Goal: Find specific page/section: Find specific page/section

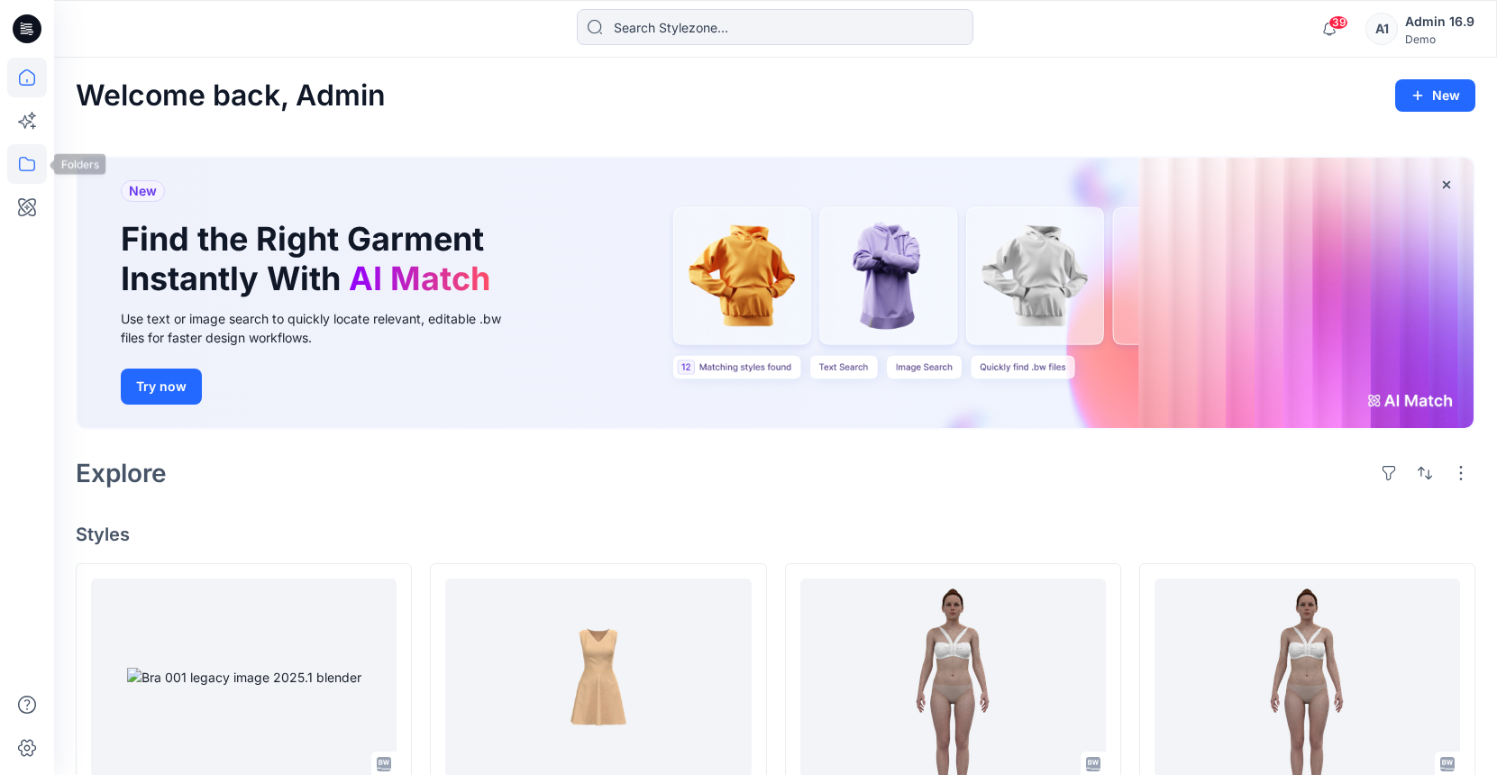
click at [34, 160] on icon at bounding box center [27, 164] width 40 height 40
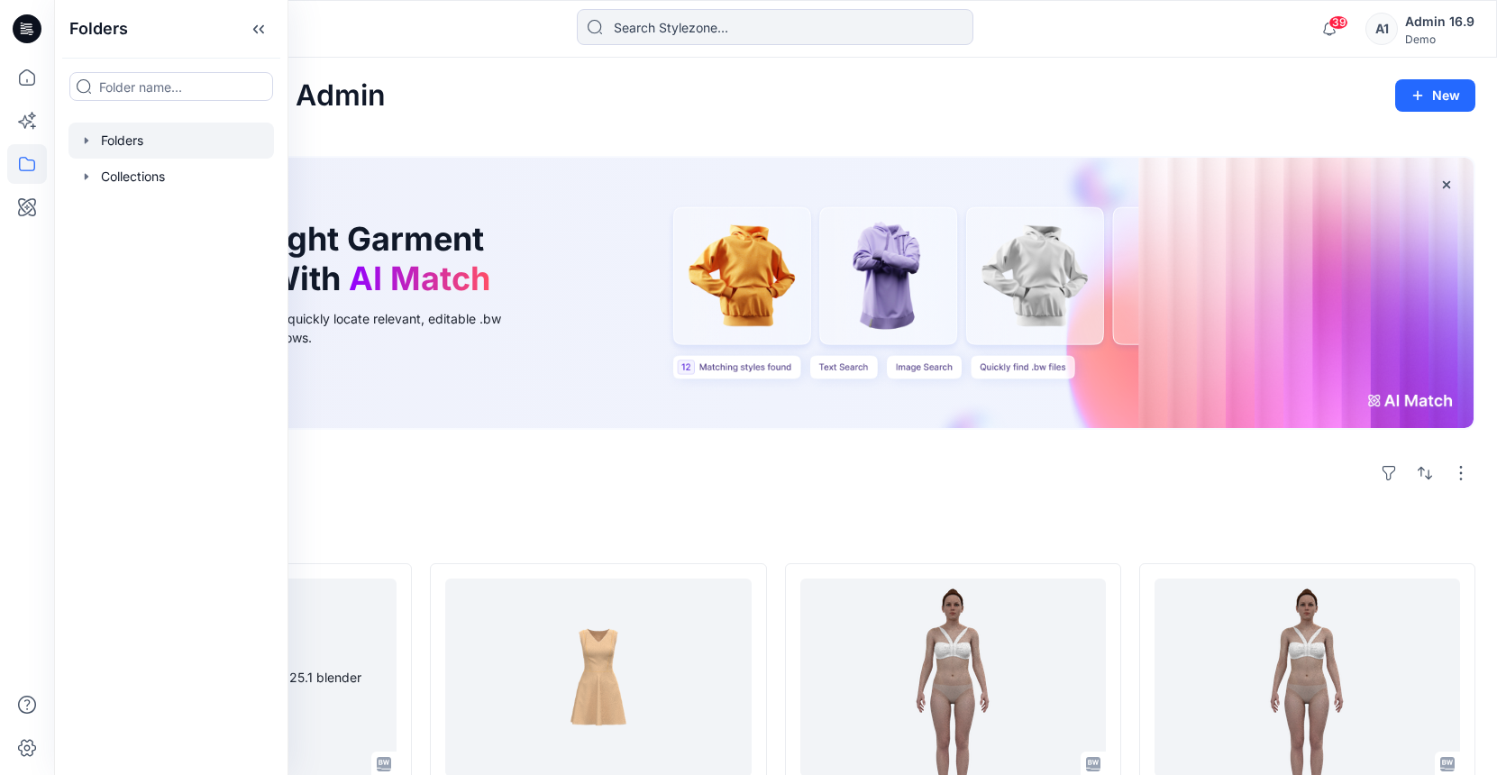
click at [166, 144] on div at bounding box center [170, 141] width 205 height 36
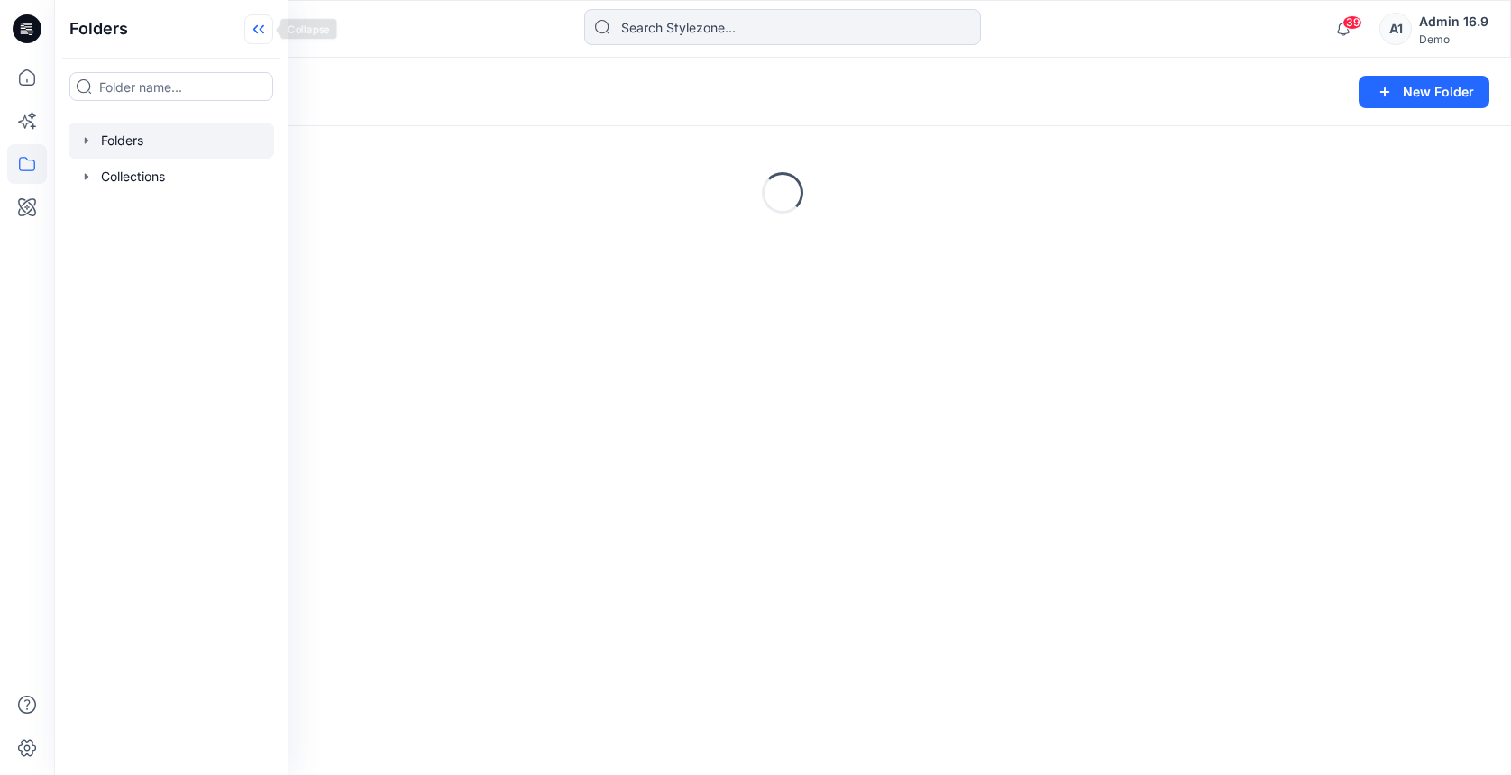
click at [263, 31] on icon at bounding box center [258, 29] width 29 height 30
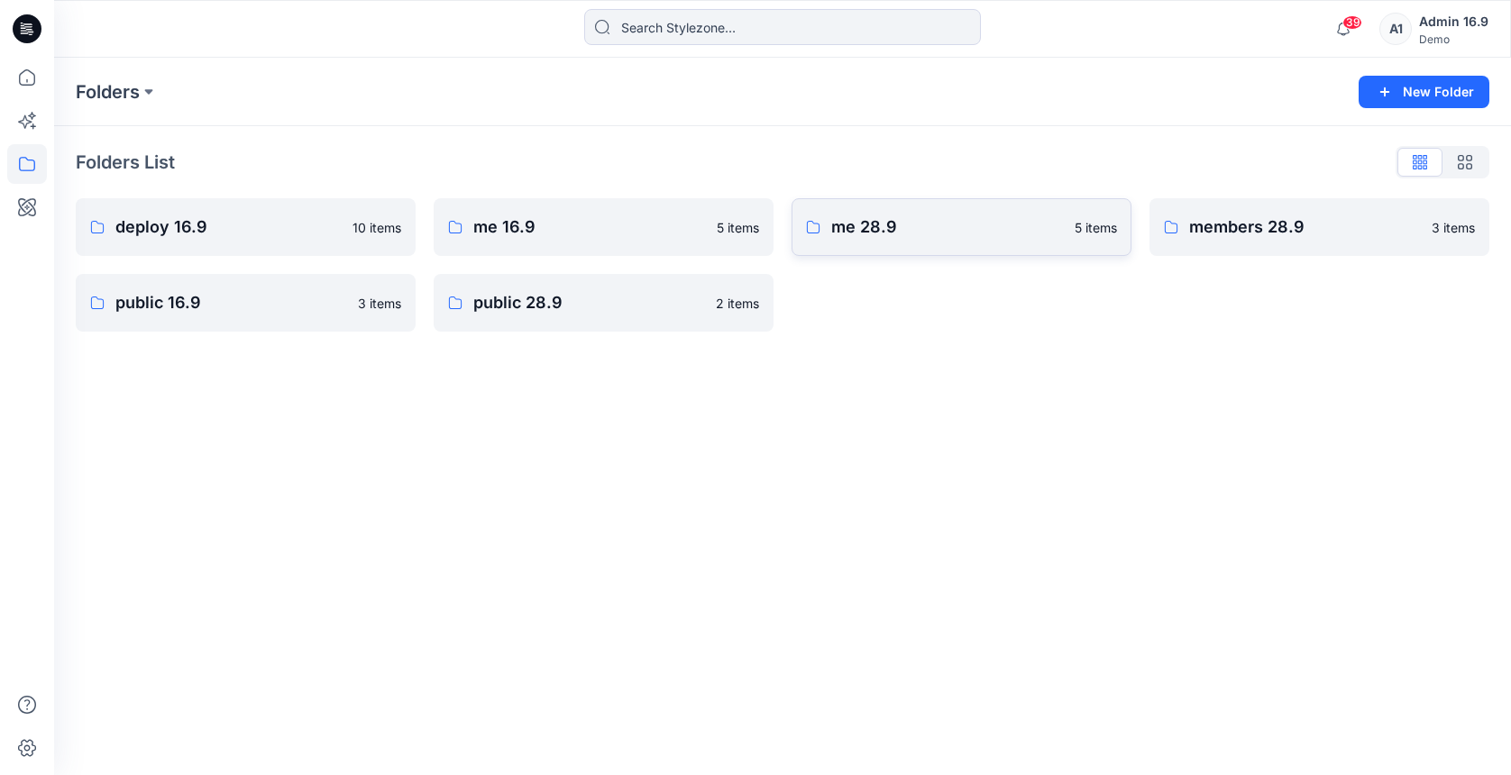
click at [994, 242] on link "me 28.9 5 items" at bounding box center [961, 227] width 340 height 58
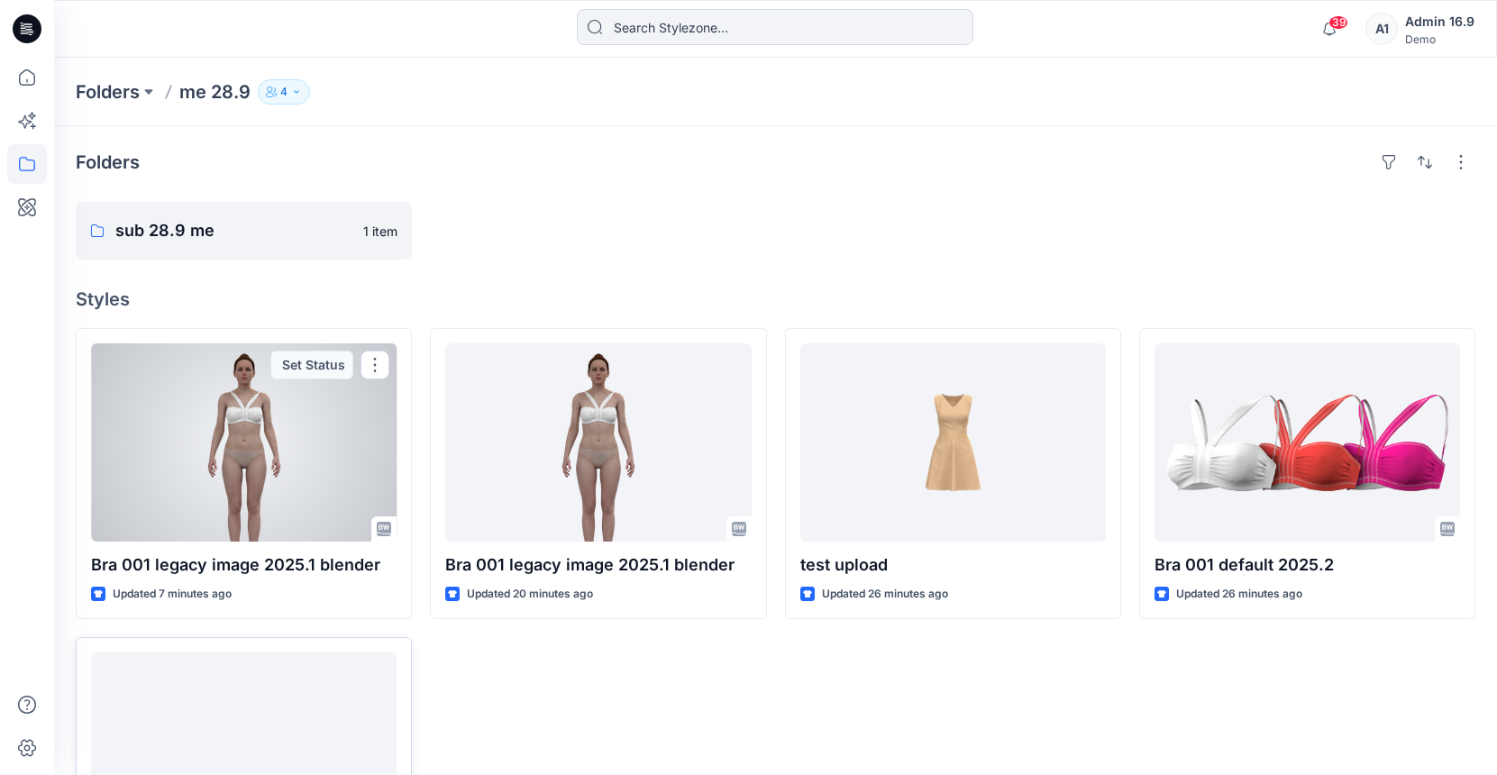
scroll to position [171, 0]
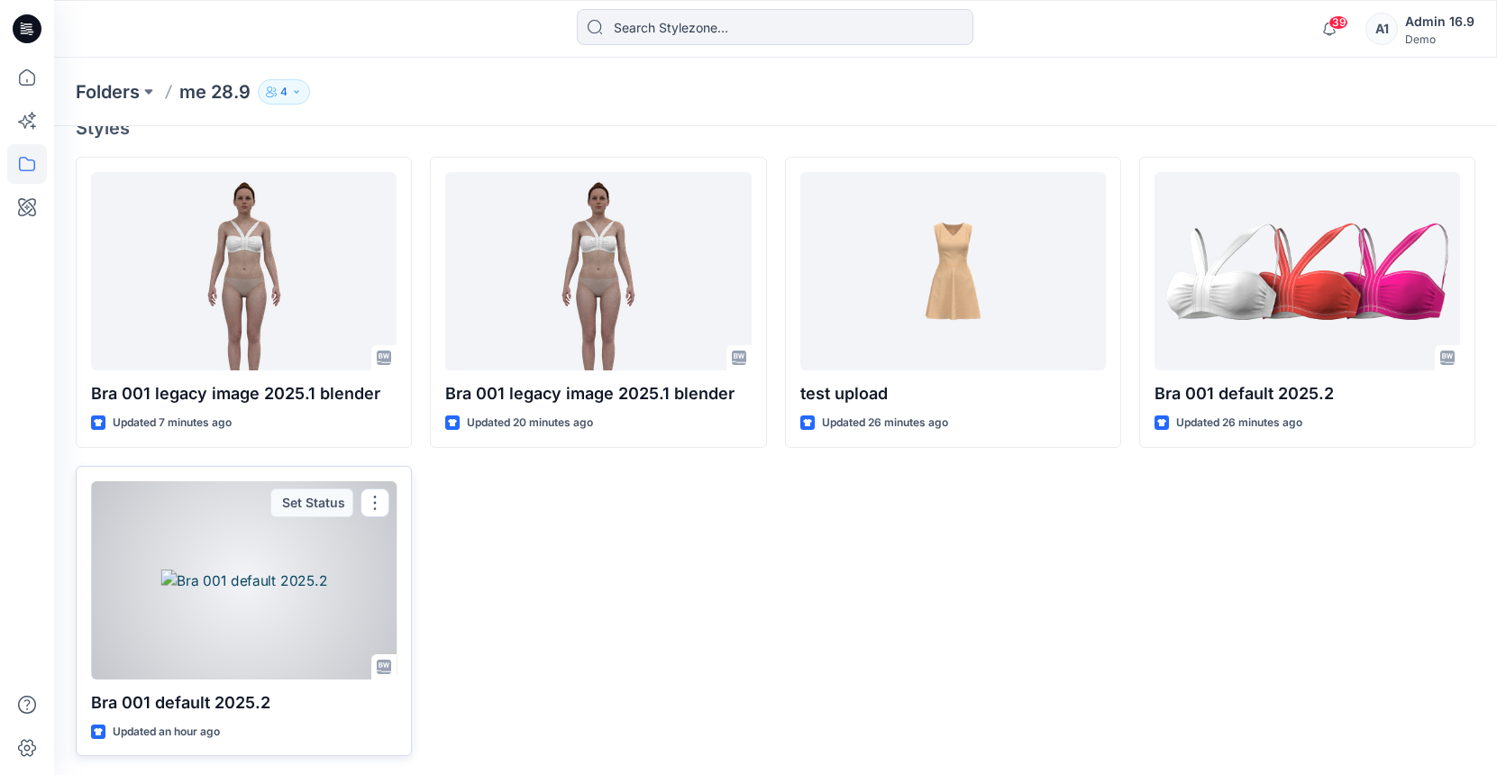
click at [244, 569] on div at bounding box center [244, 580] width 306 height 198
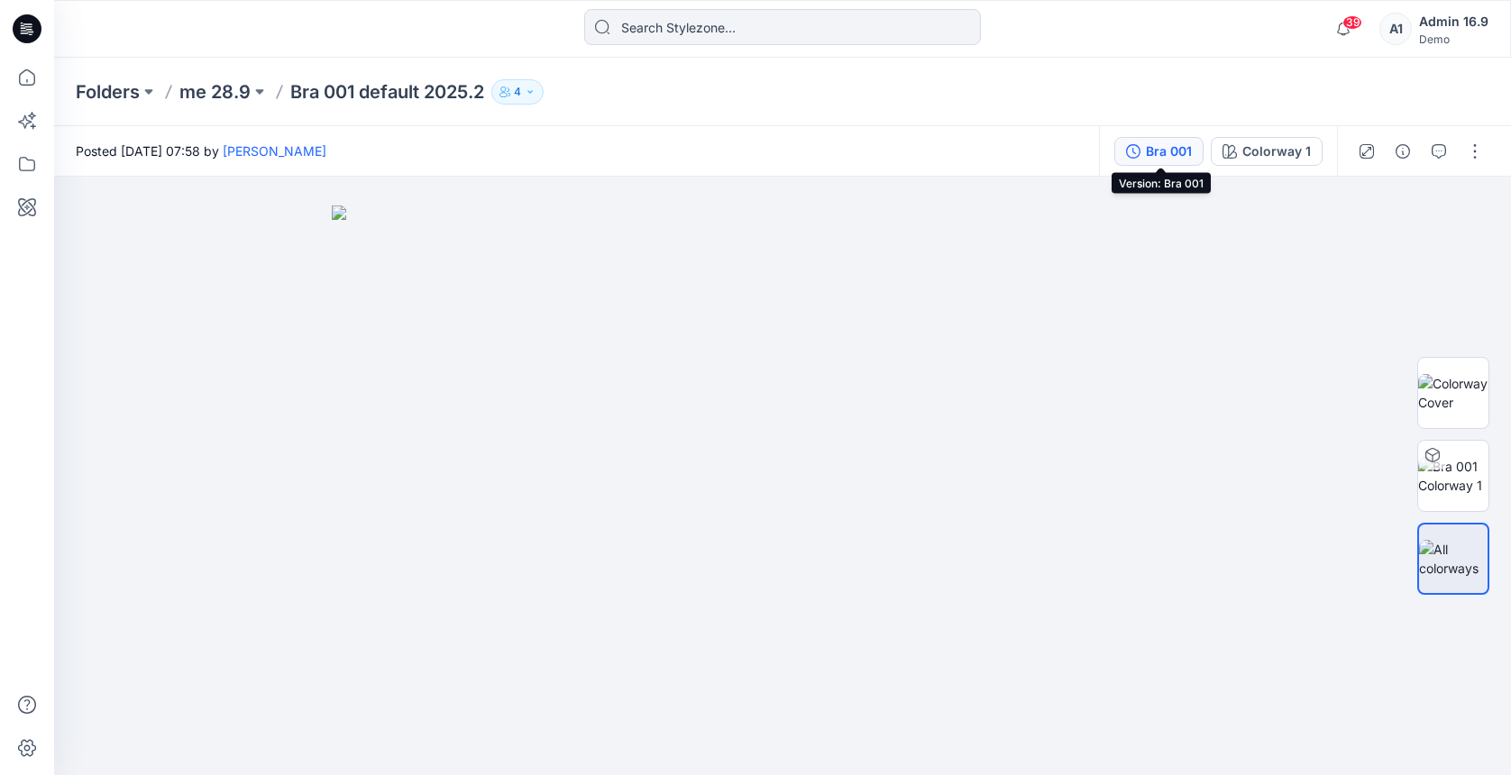
click at [1193, 150] on button "Bra 001" at bounding box center [1158, 151] width 89 height 29
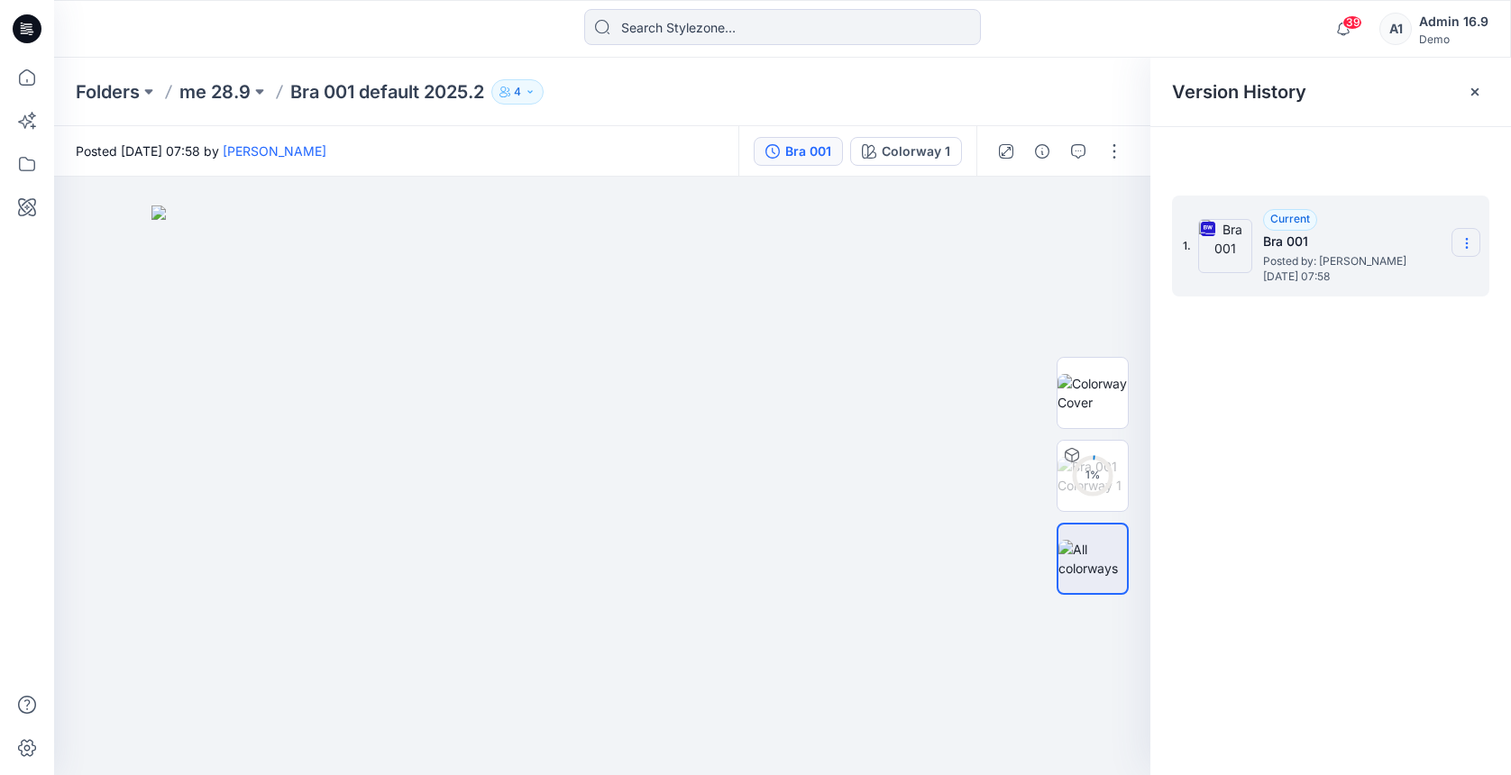
click at [1473, 239] on section at bounding box center [1465, 242] width 29 height 29
click at [1405, 276] on span "Download Source BW File" at bounding box center [1375, 279] width 151 height 22
click at [1109, 393] on img at bounding box center [1092, 393] width 70 height 38
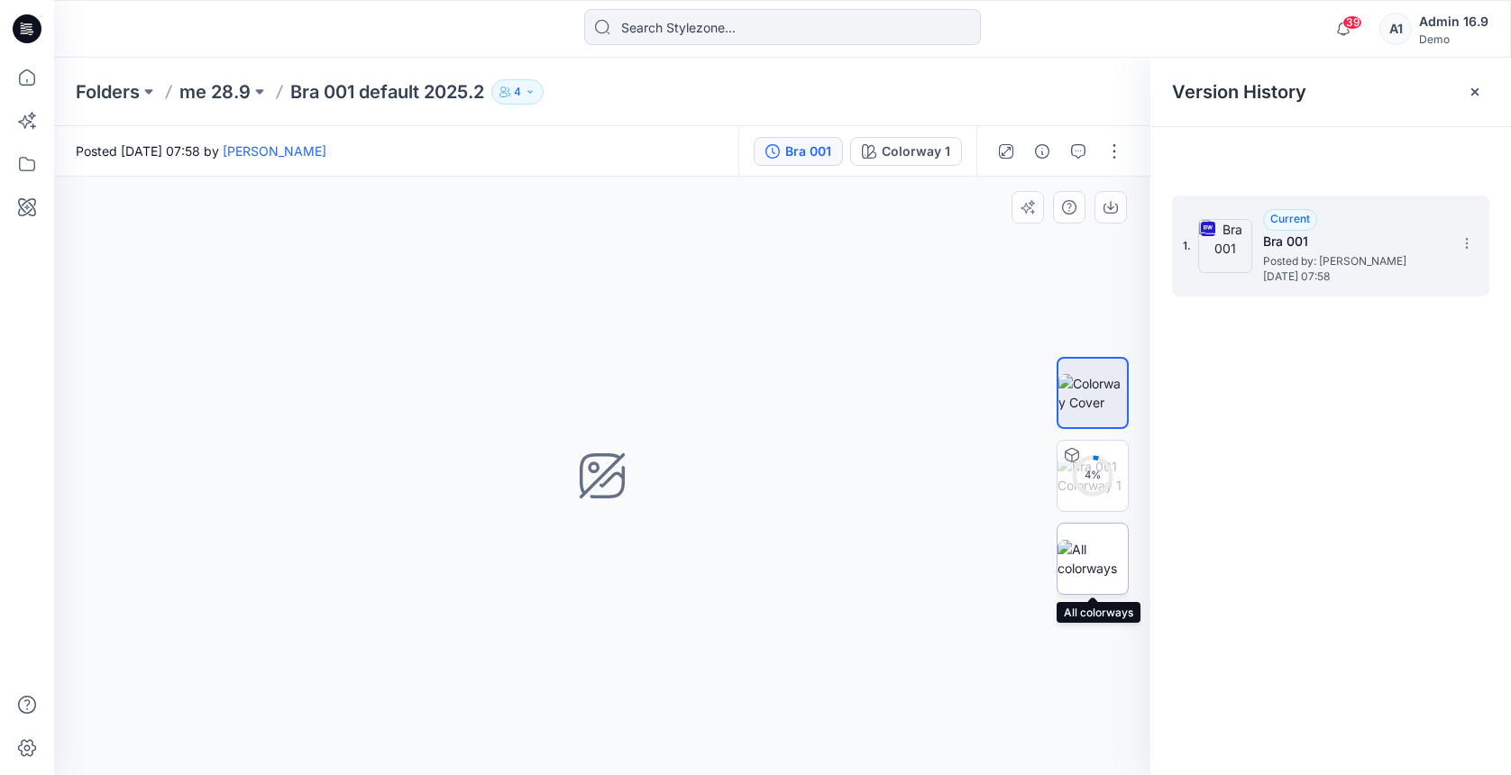
drag, startPoint x: 1071, startPoint y: 554, endPoint x: 1085, endPoint y: 543, distance: 18.0
click at [1072, 554] on img at bounding box center [1092, 559] width 70 height 38
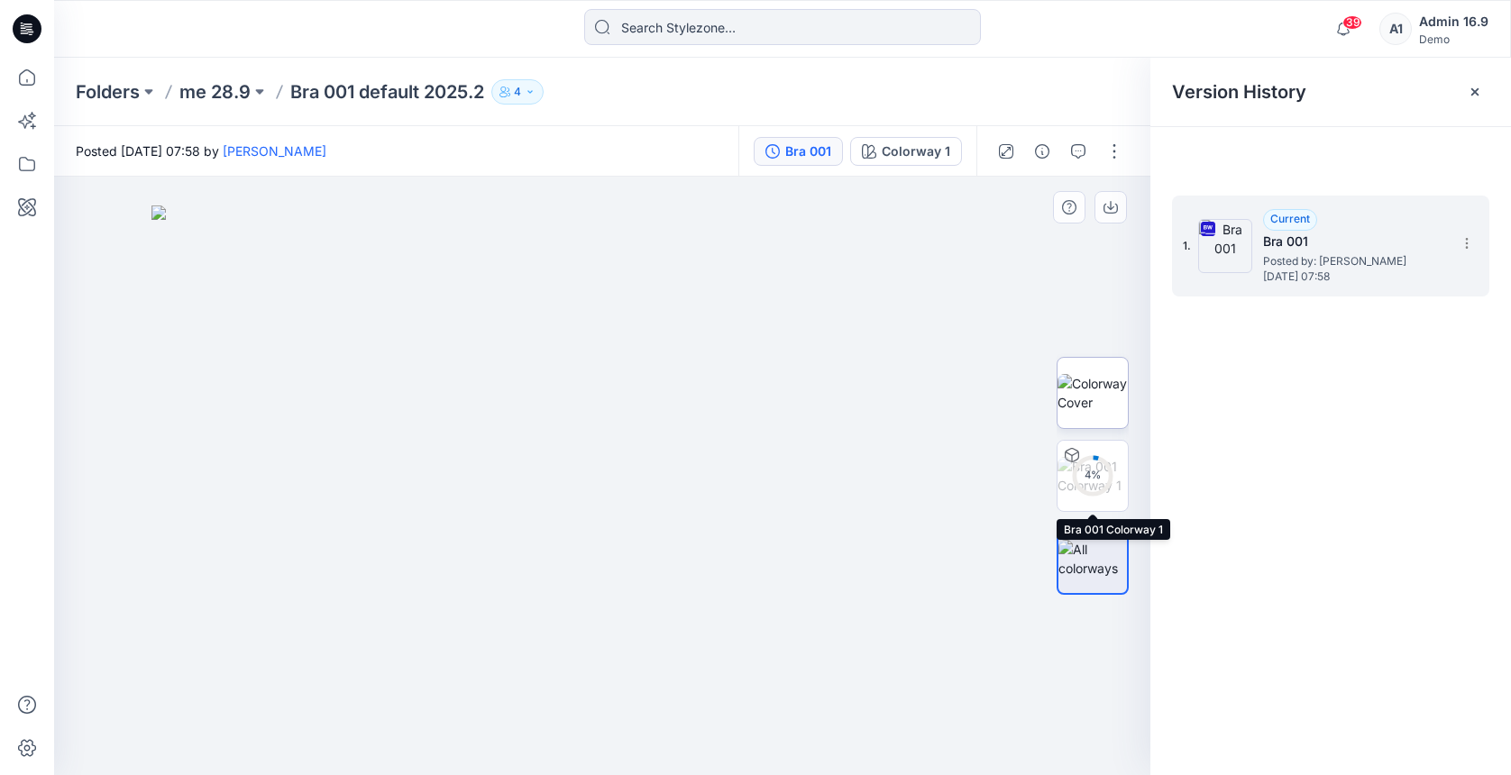
click at [1101, 380] on img at bounding box center [1092, 393] width 70 height 38
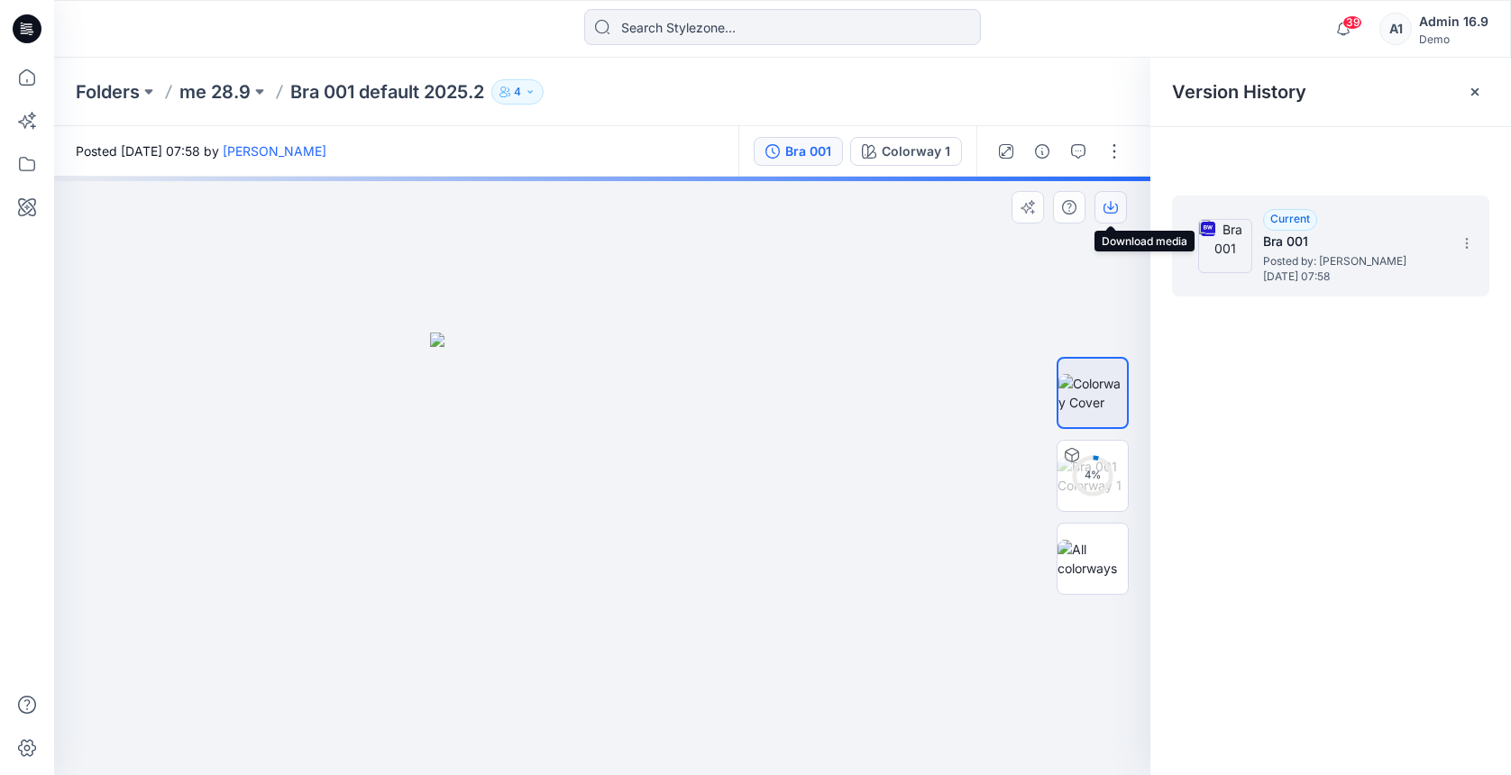
click at [1110, 210] on icon "button" at bounding box center [1110, 207] width 14 height 14
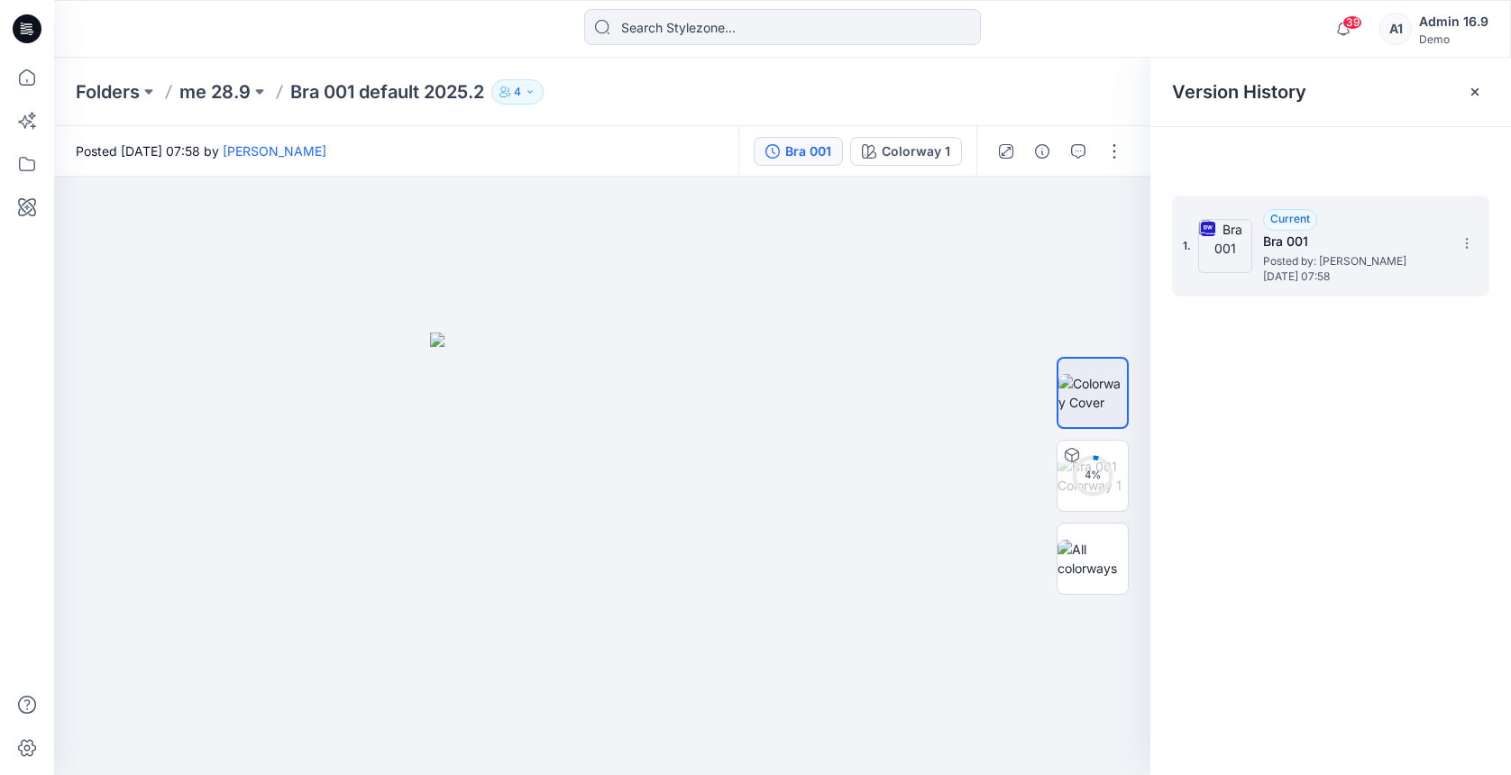
click at [944, 85] on div "Folders me 28.9 Bra 001 default 2025.2 4" at bounding box center [712, 91] width 1273 height 25
click at [1464, 92] on div at bounding box center [1474, 92] width 29 height 29
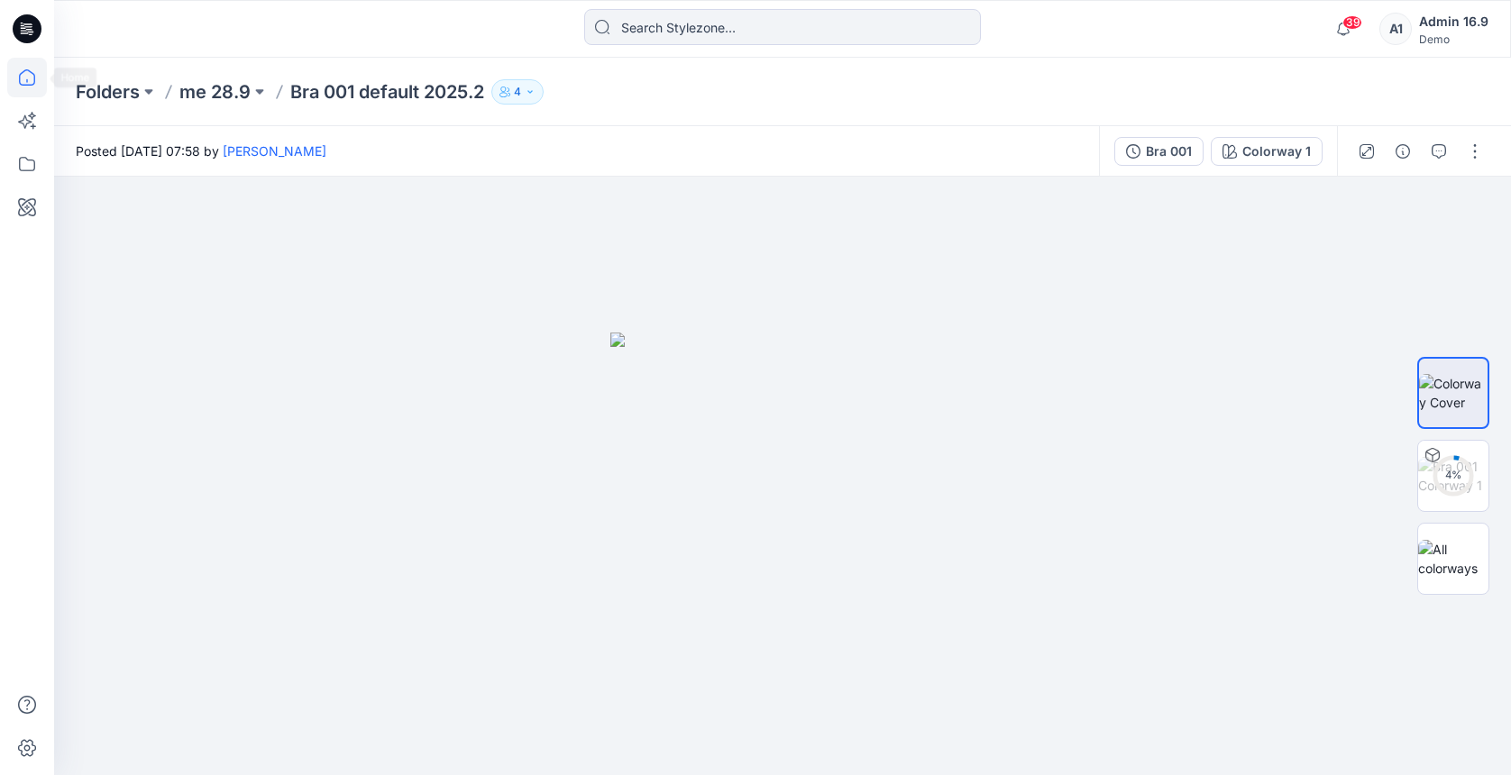
click at [37, 85] on icon at bounding box center [27, 78] width 40 height 40
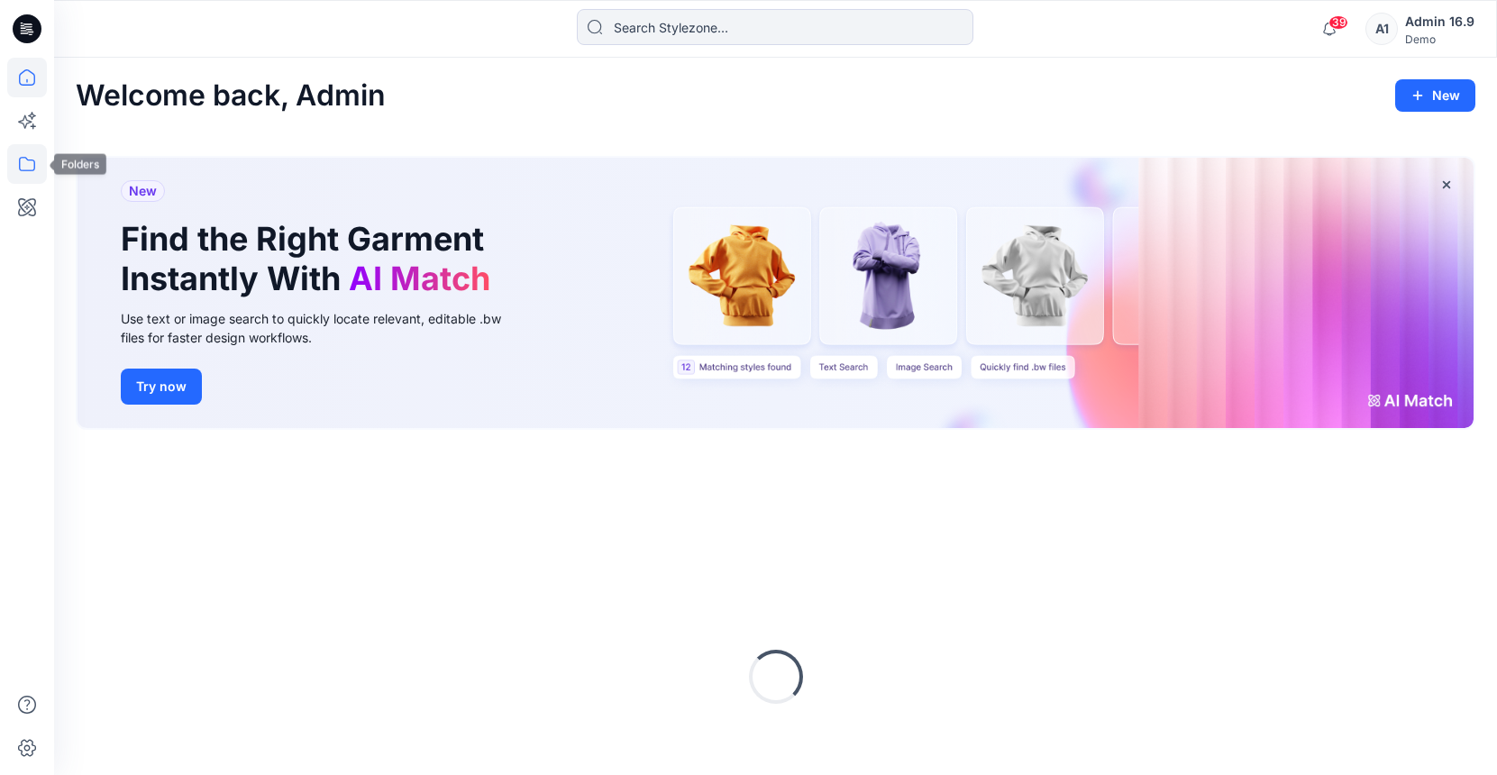
click at [20, 161] on icon at bounding box center [27, 164] width 16 height 14
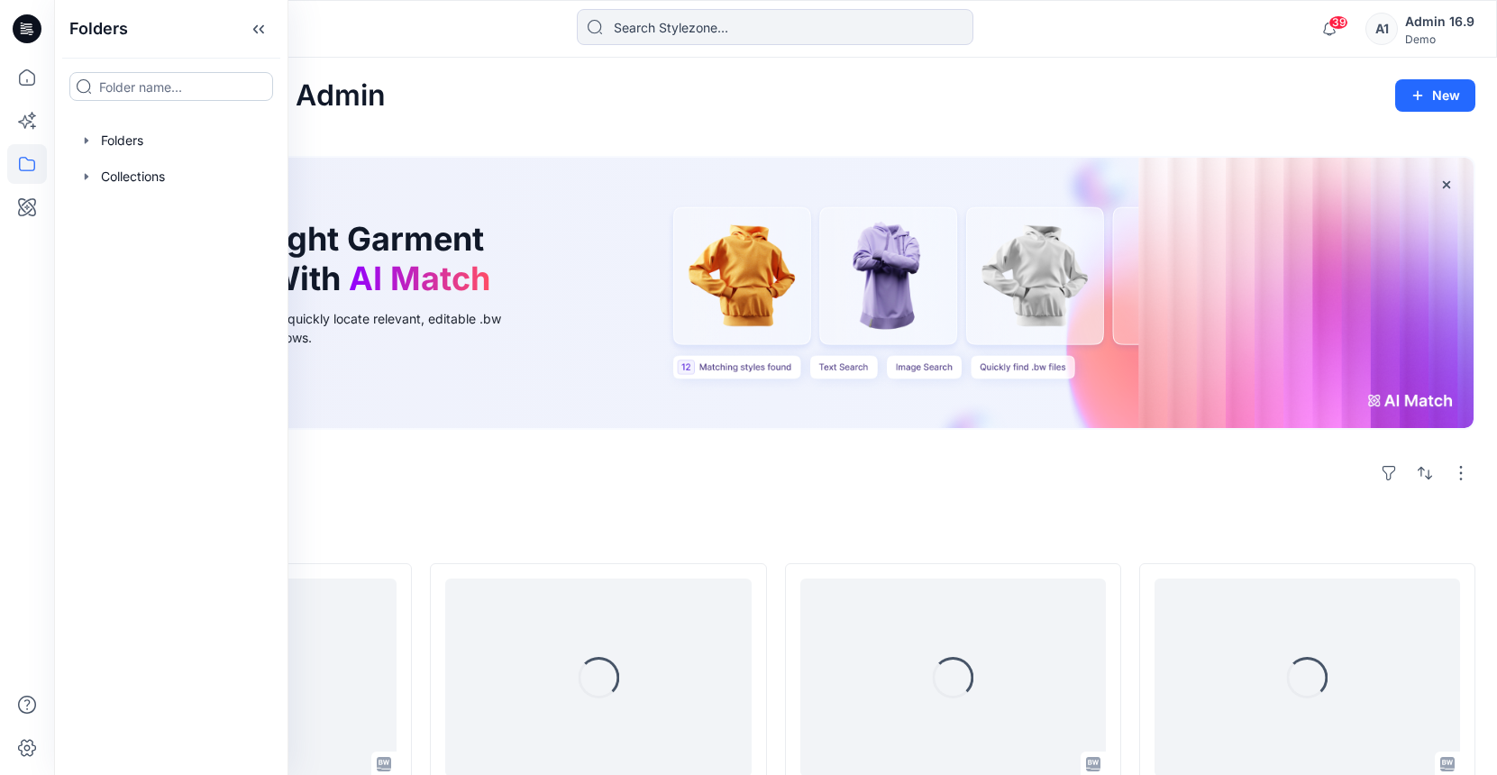
drag, startPoint x: 137, startPoint y: 136, endPoint x: 250, endPoint y: 84, distance: 124.2
click at [137, 135] on div at bounding box center [170, 141] width 205 height 36
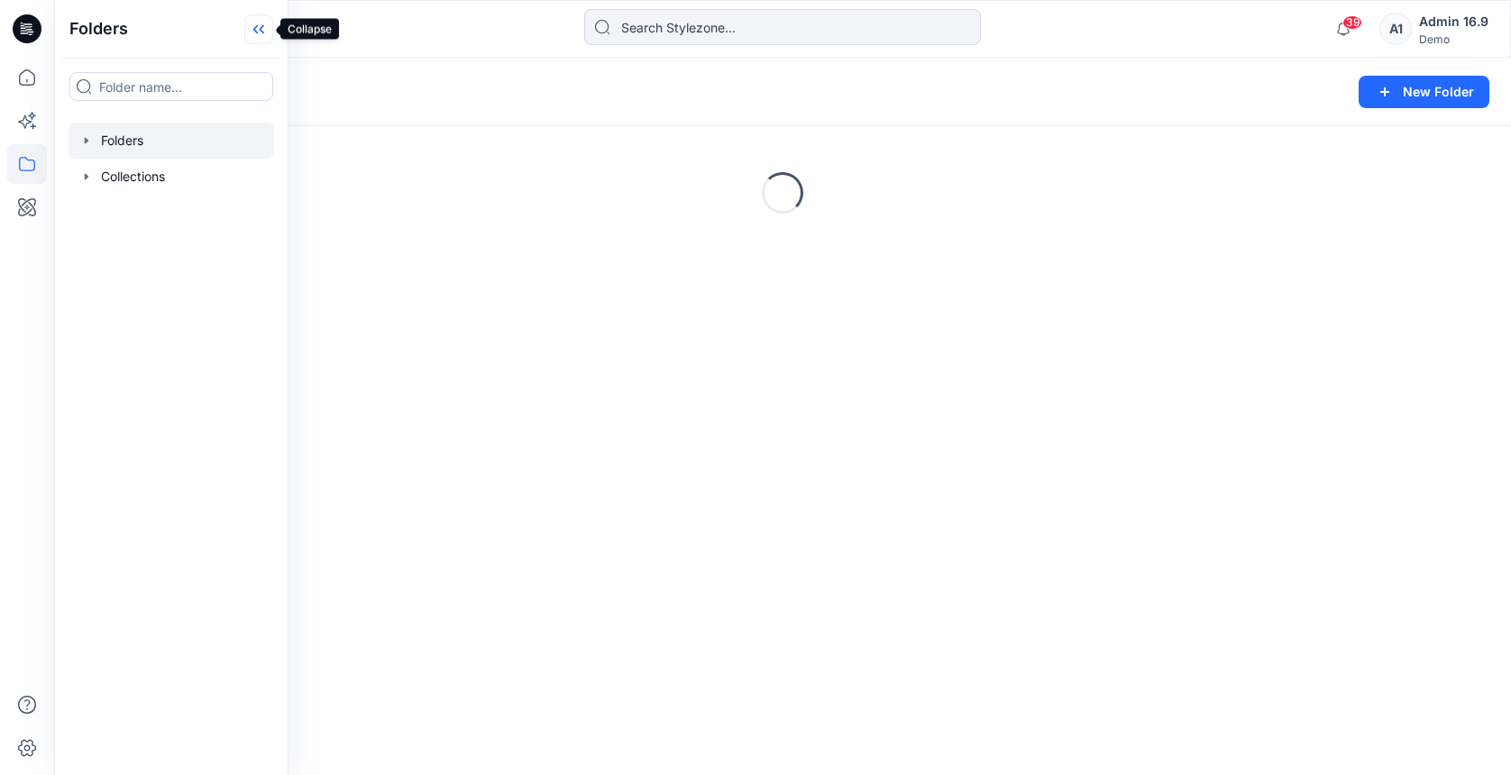
click at [254, 35] on icon at bounding box center [258, 29] width 29 height 30
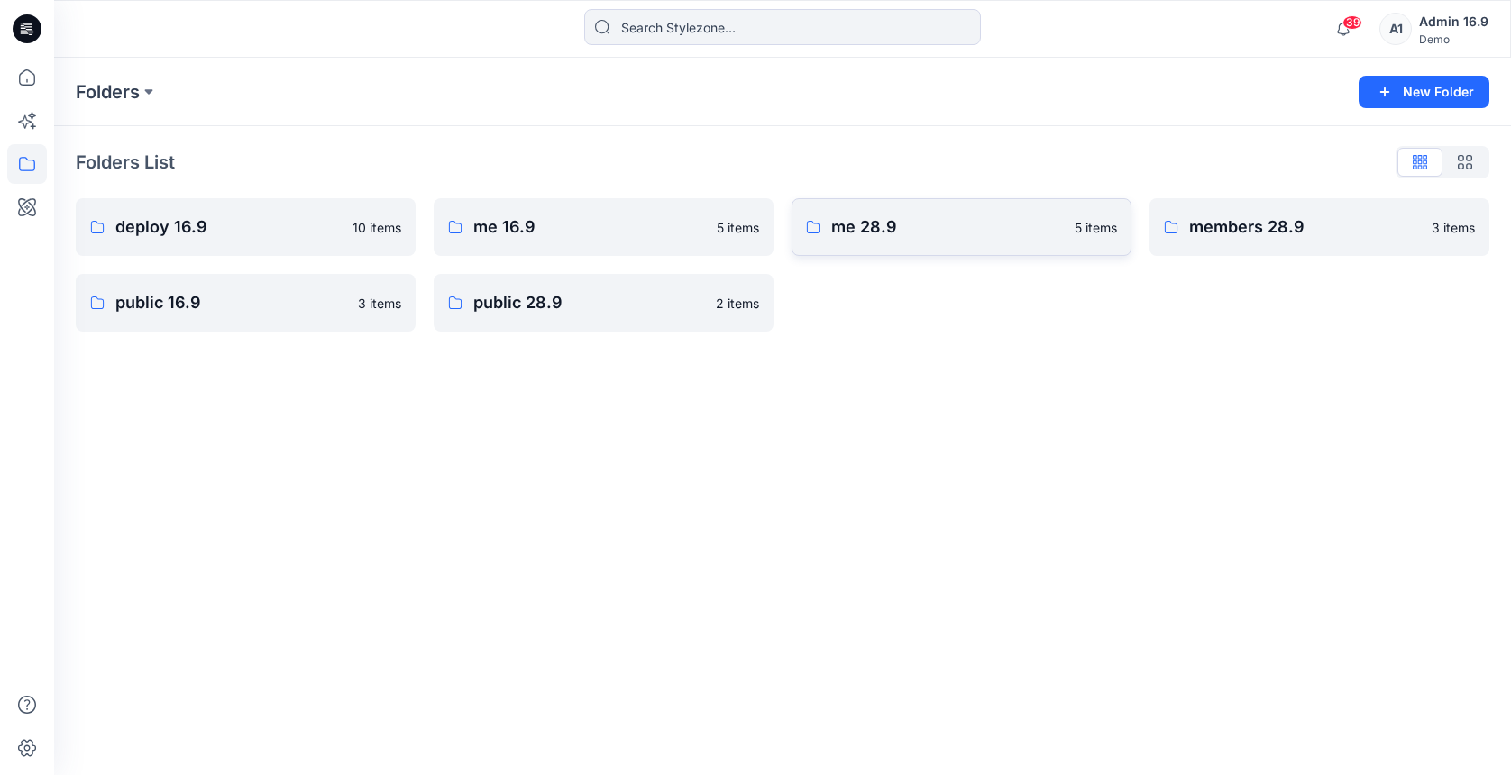
click at [959, 231] on p "me 28.9" at bounding box center [947, 227] width 233 height 25
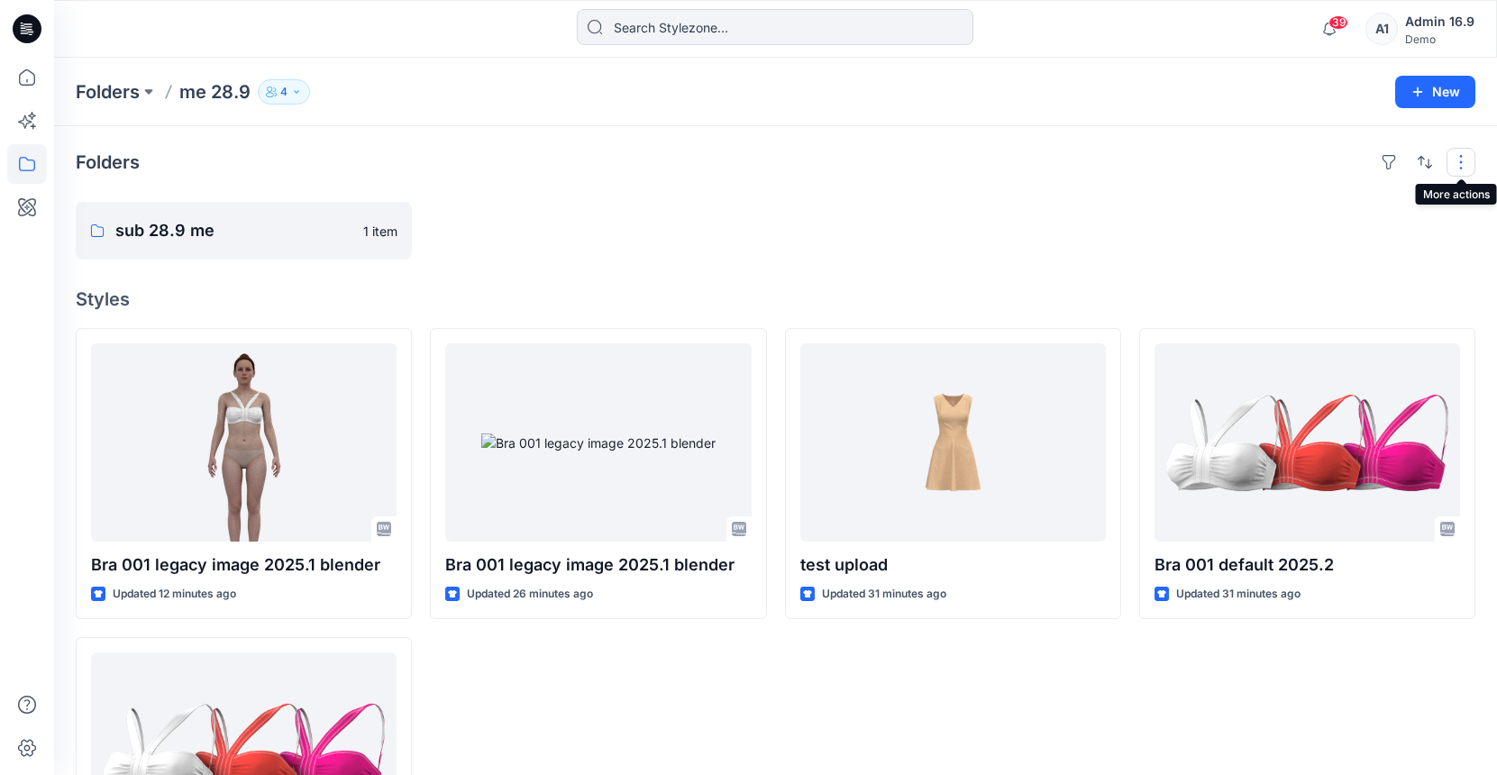
click at [1463, 167] on button "button" at bounding box center [1461, 162] width 29 height 29
click at [1143, 191] on div "Folders Layout Grid Large Grid Folder View Compact Card Card View Card Info Tag…" at bounding box center [775, 537] width 1443 height 823
